Goal: Check status: Check status

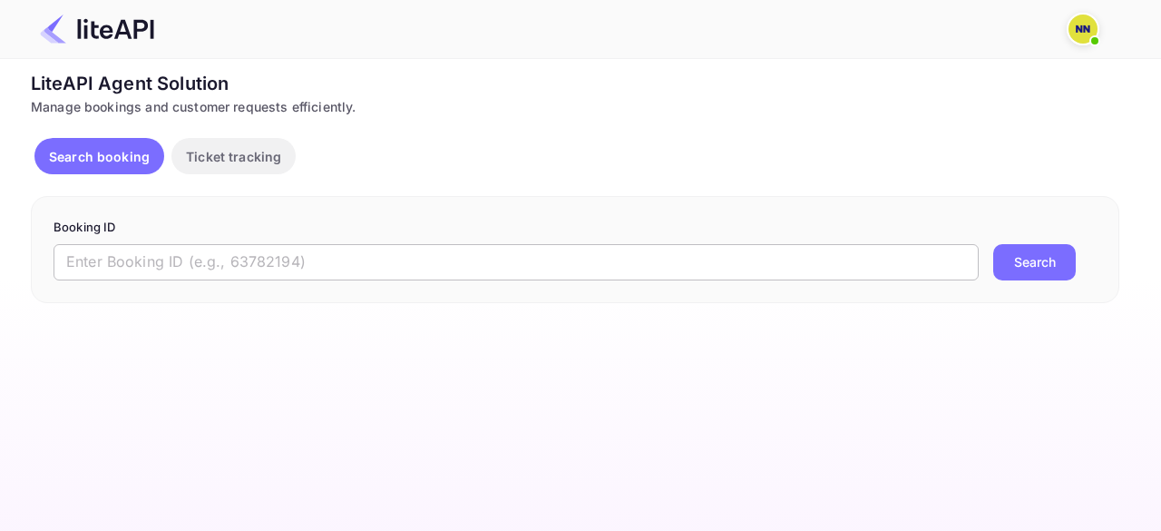
click at [181, 270] on input "text" at bounding box center [516, 262] width 925 height 36
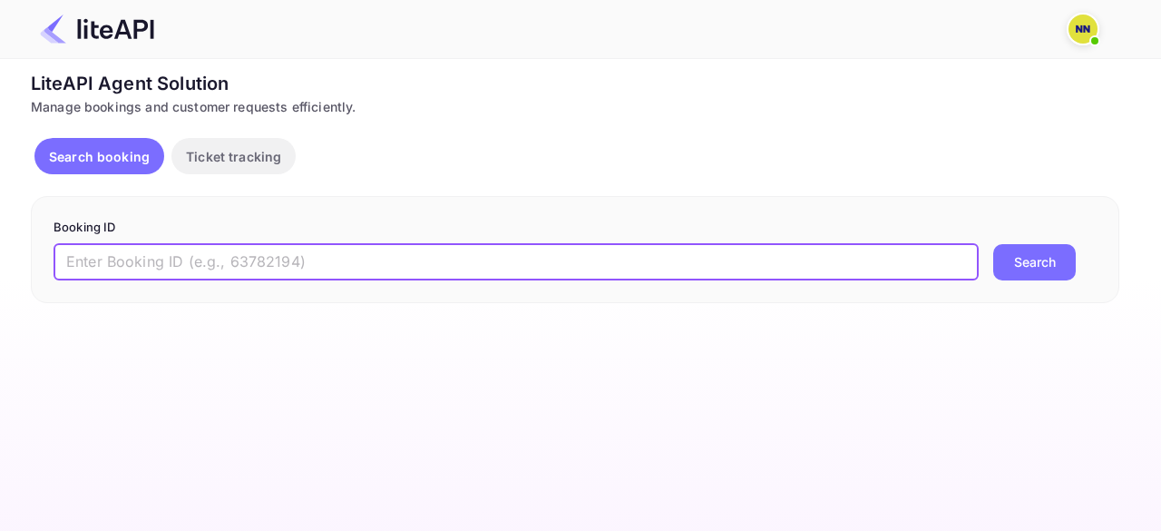
paste input "9205297"
type input "9205297"
click at [1067, 256] on button "Search" at bounding box center [1034, 262] width 83 height 36
